Goal: Task Accomplishment & Management: Manage account settings

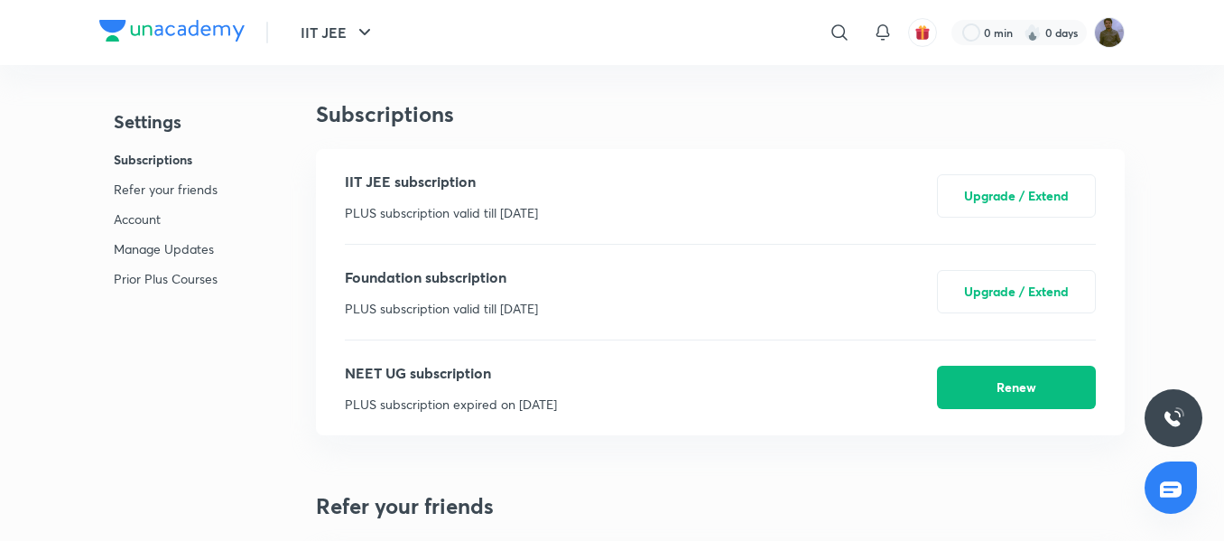
click at [146, 218] on p "Account" at bounding box center [166, 218] width 104 height 19
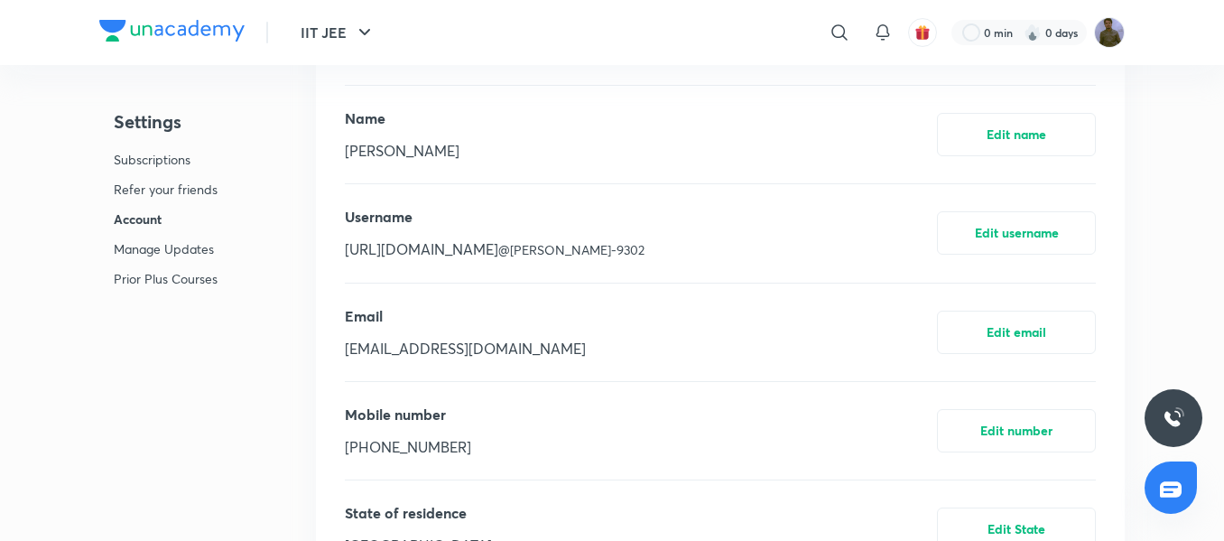
scroll to position [898, 0]
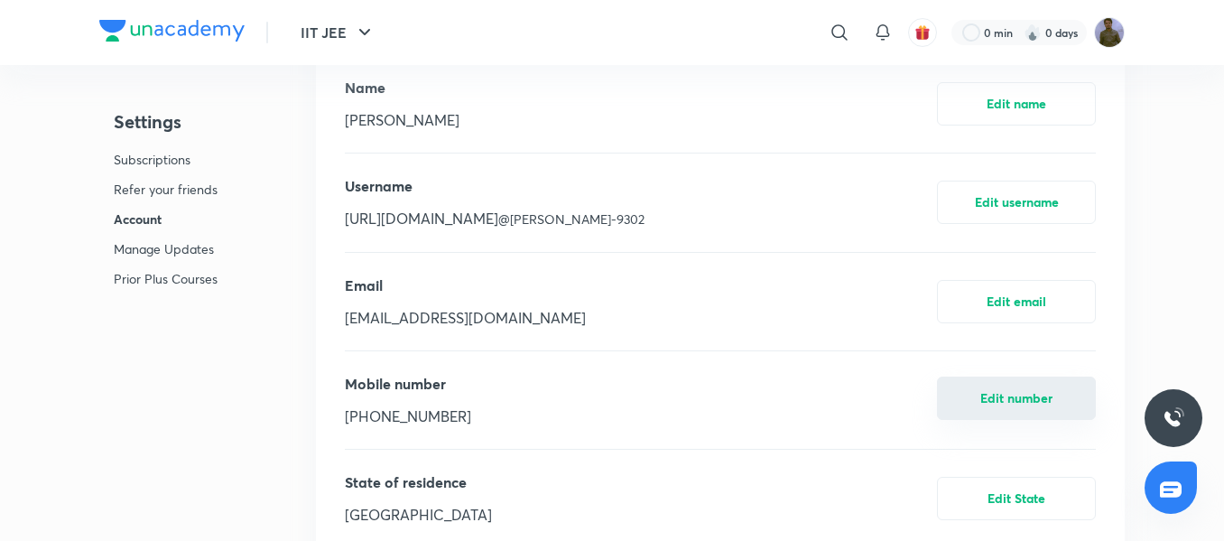
click at [1003, 395] on button "Edit number" at bounding box center [1016, 397] width 159 height 43
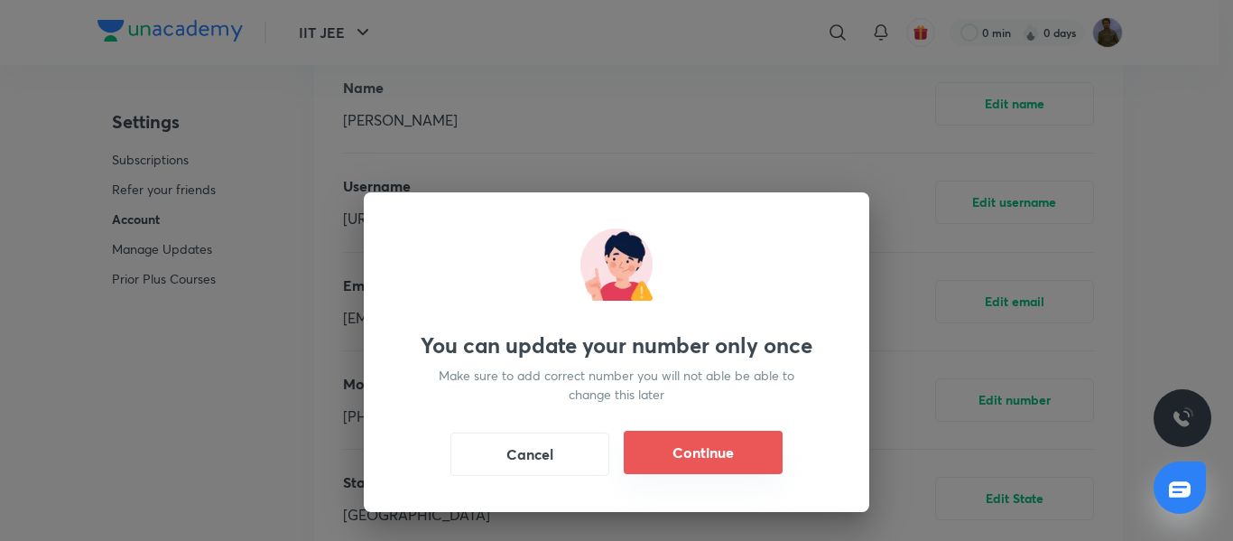
click at [712, 451] on button "Continue" at bounding box center [703, 451] width 159 height 43
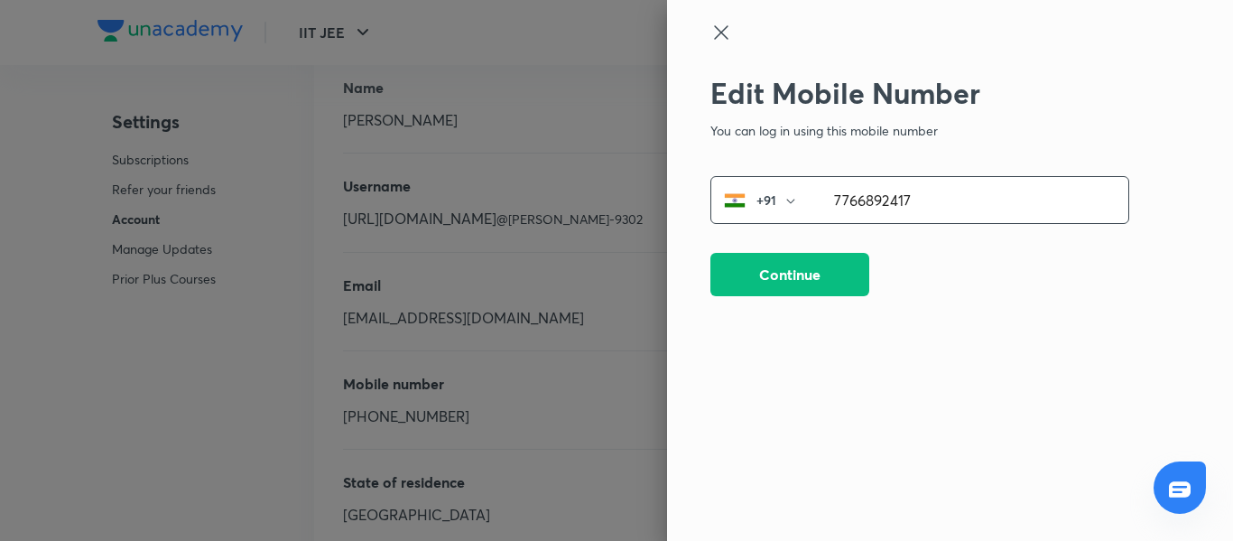
drag, startPoint x: 940, startPoint y: 190, endPoint x: 754, endPoint y: 171, distance: 187.9
click at [754, 171] on div "Edit Mobile Number You can log in using this mobile number [PHONE_NUMBER] ​ Con…" at bounding box center [919, 265] width 419 height 378
type input "8986441876"
click at [781, 267] on button "Continue" at bounding box center [789, 272] width 159 height 43
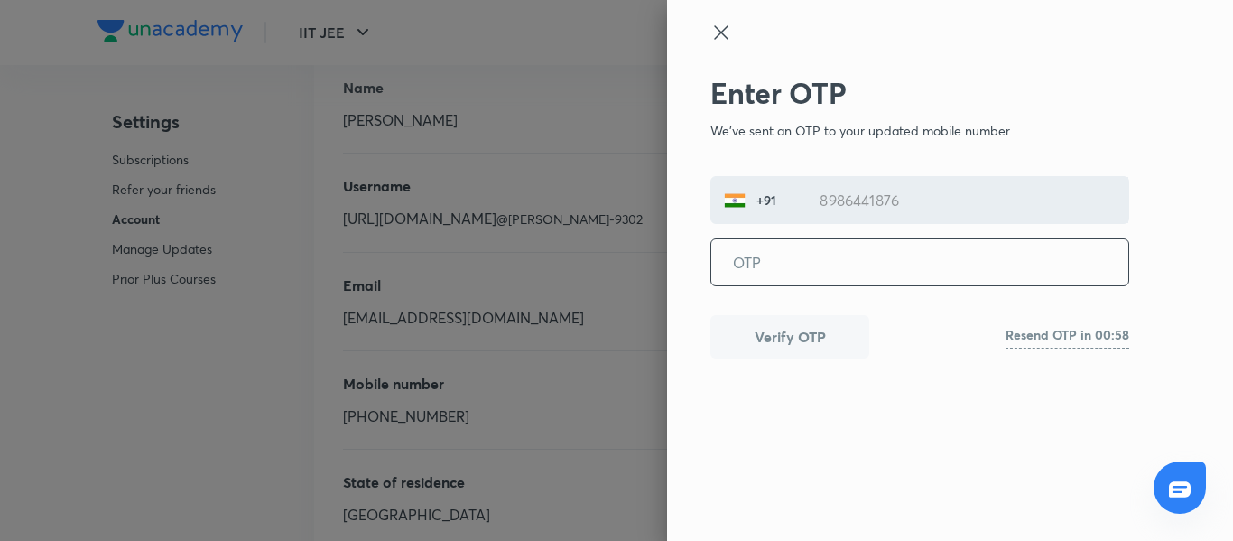
click at [781, 262] on input "tel" at bounding box center [919, 262] width 417 height 46
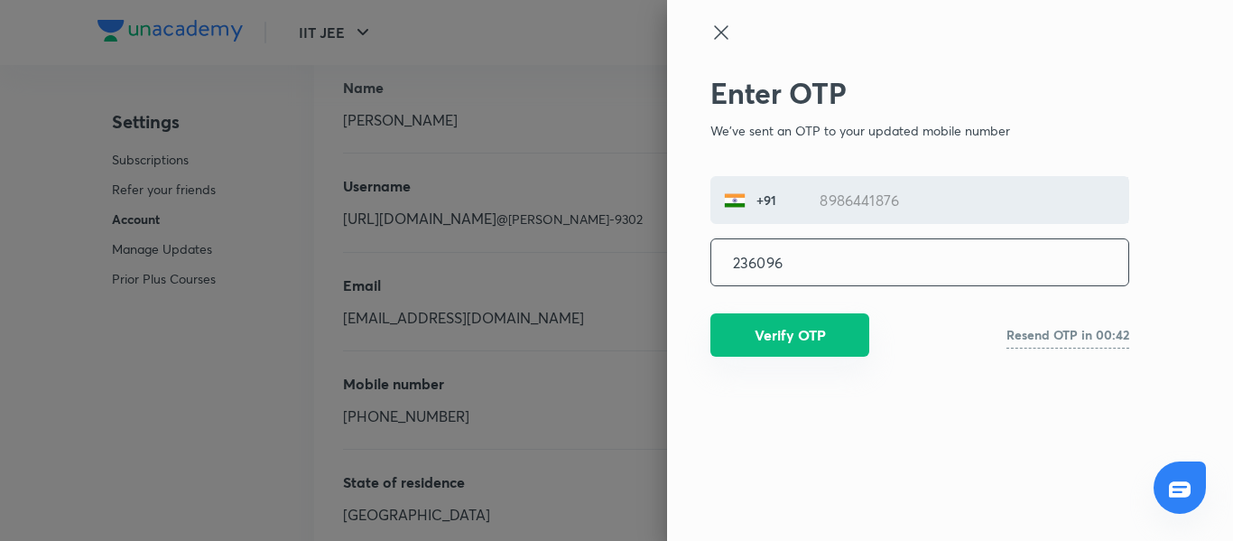
type input "236096"
click at [778, 347] on button "Verify OTP" at bounding box center [789, 334] width 159 height 43
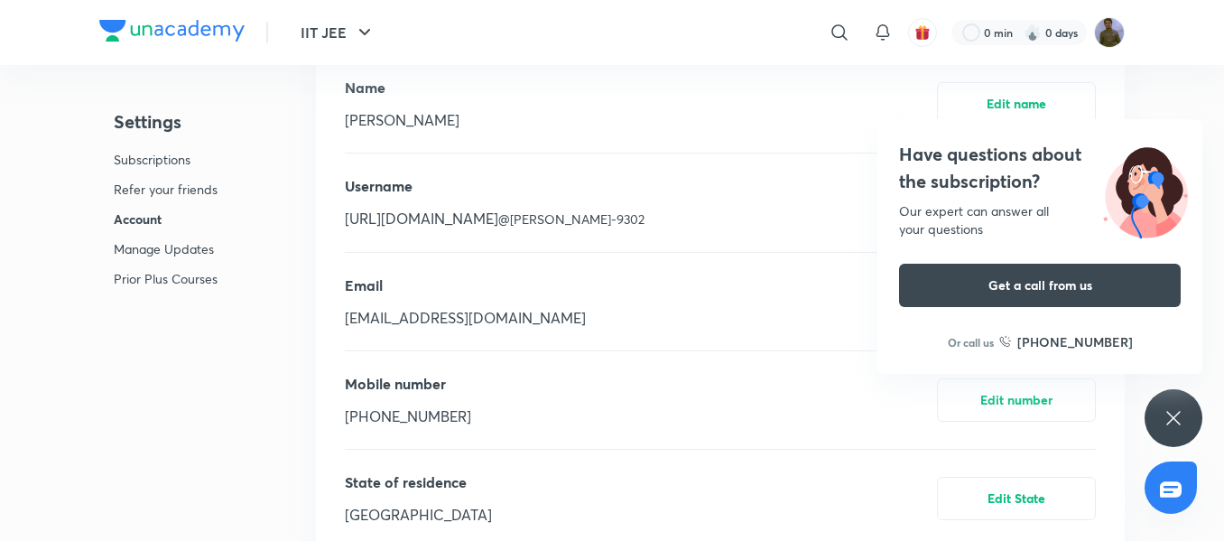
click at [1161, 417] on div "Have questions about the subscription? Our expert can answer all your questions…" at bounding box center [1173, 418] width 58 height 58
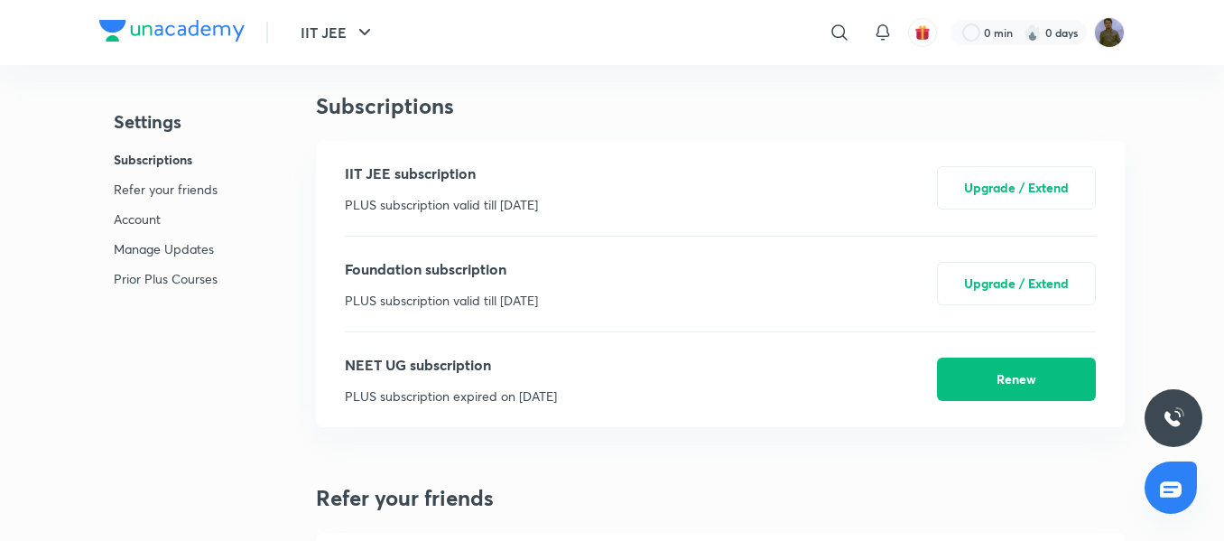
scroll to position [0, 0]
